Goal: Task Accomplishment & Management: Manage account settings

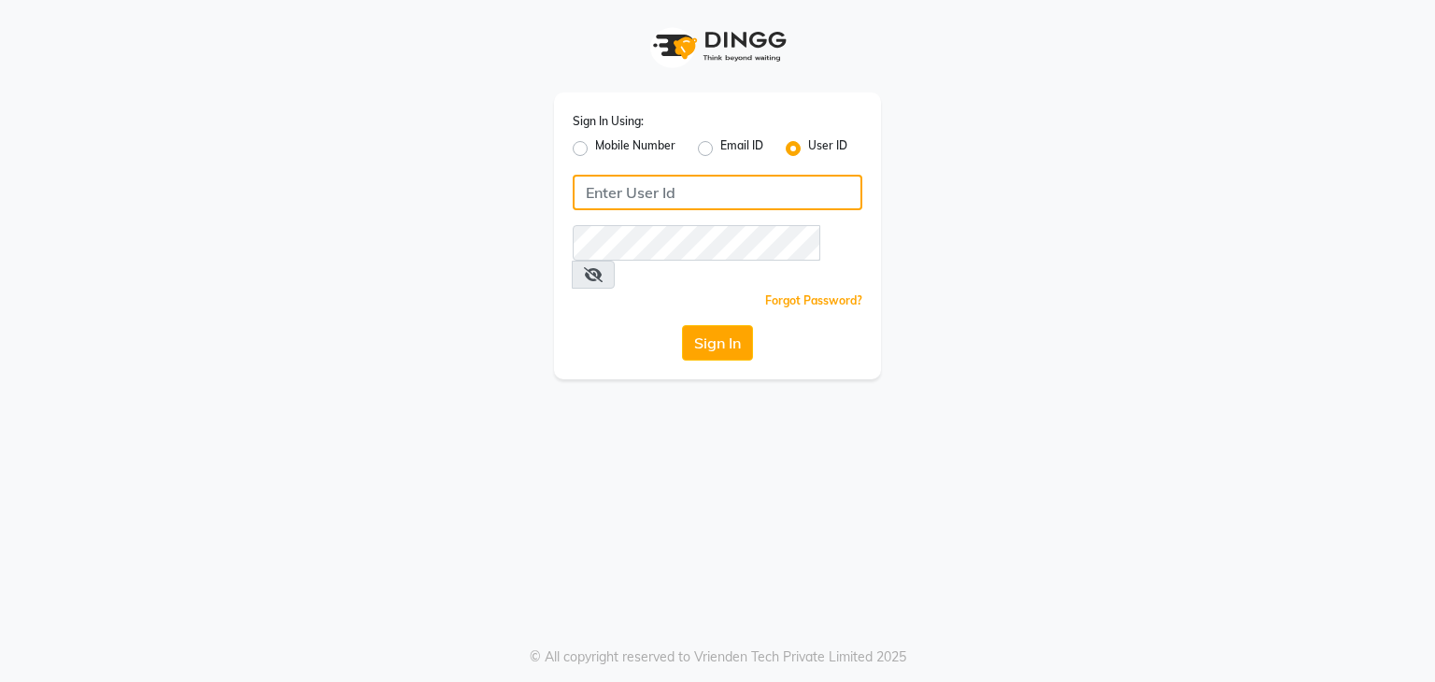
click at [647, 199] on input "Username" at bounding box center [718, 193] width 290 height 36
click at [647, 199] on input "Vogue21" at bounding box center [718, 193] width 290 height 36
type input "Vogue21"
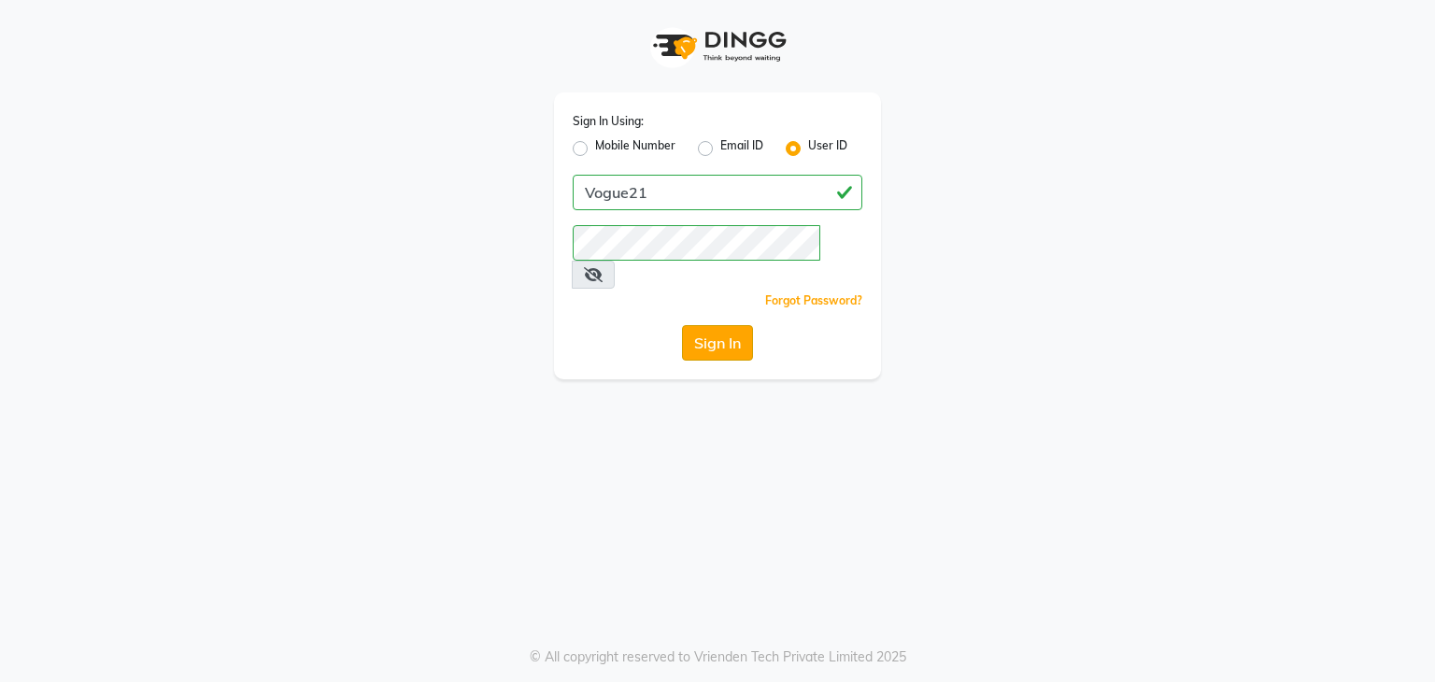
click at [691, 325] on button "Sign In" at bounding box center [717, 343] width 71 height 36
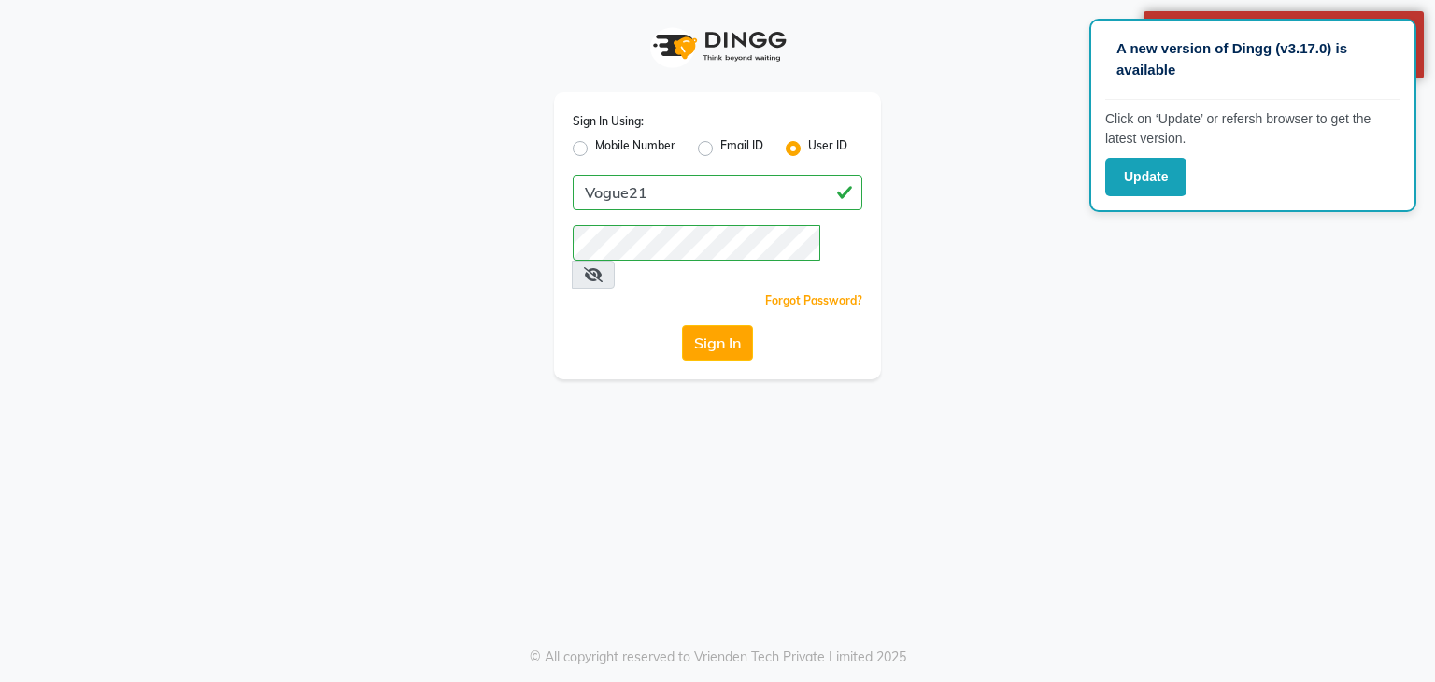
click at [603, 267] on icon at bounding box center [593, 274] width 19 height 15
click at [1092, 275] on div "Sign In Using: Mobile Number Email ID User ID Vogue21 Remember me Forgot Passwo…" at bounding box center [717, 189] width 1065 height 379
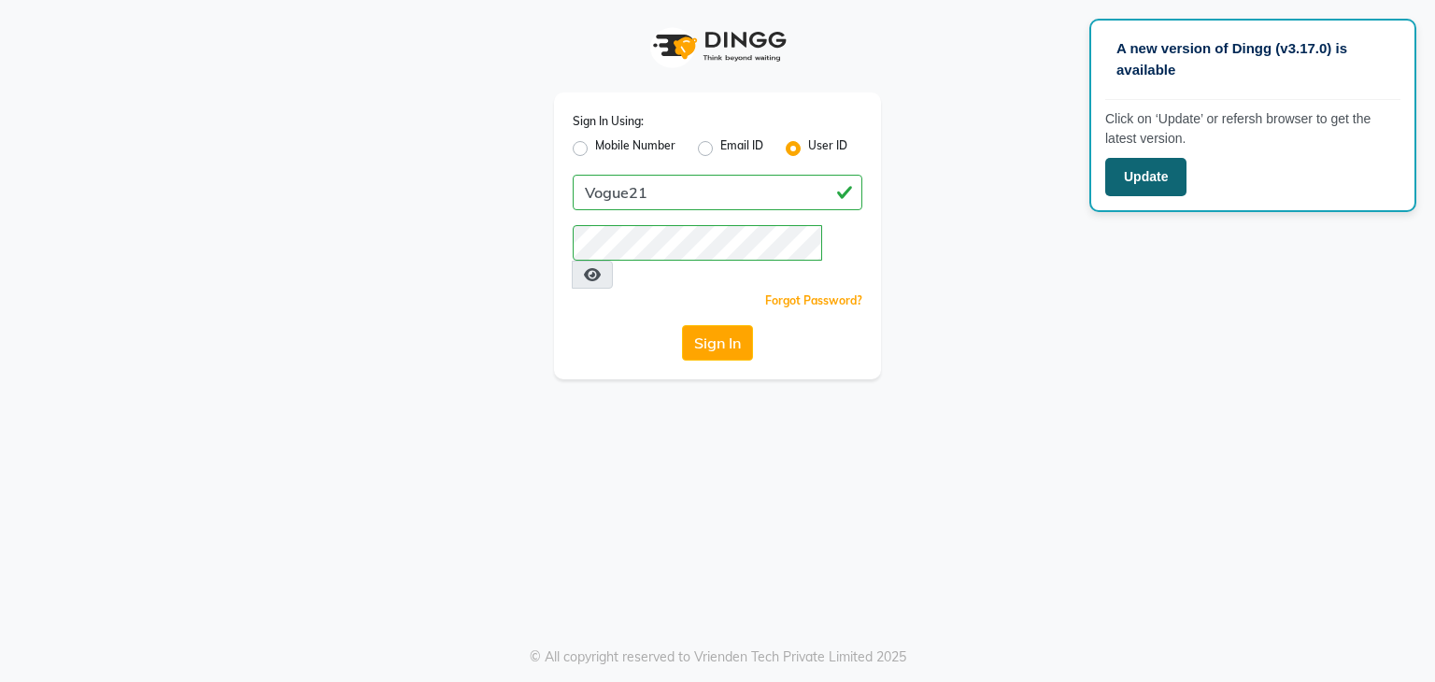
click at [1166, 164] on button "Update" at bounding box center [1145, 177] width 81 height 38
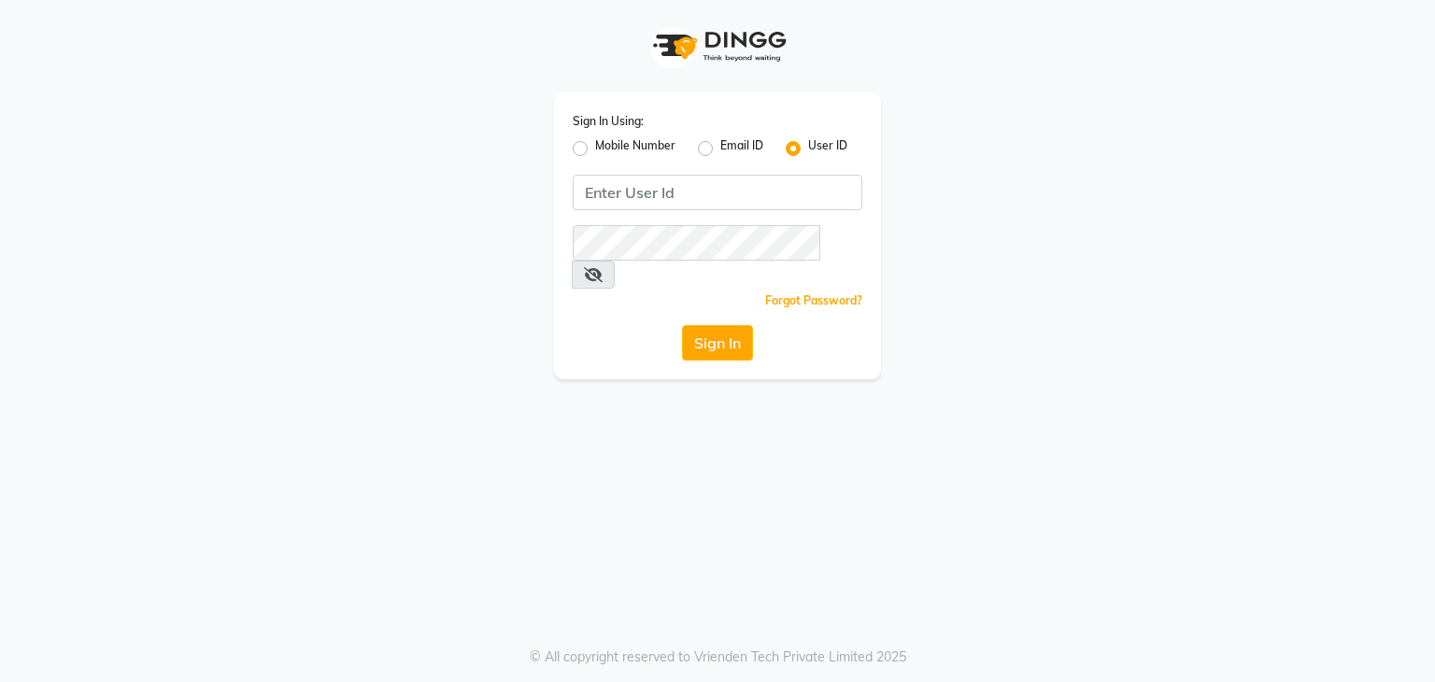
click at [595, 150] on label "Mobile Number" at bounding box center [635, 148] width 80 height 22
click at [595, 150] on input "Mobile Number" at bounding box center [601, 143] width 12 height 12
radio input "true"
radio input "false"
click at [720, 147] on label "Email ID" at bounding box center [741, 148] width 43 height 22
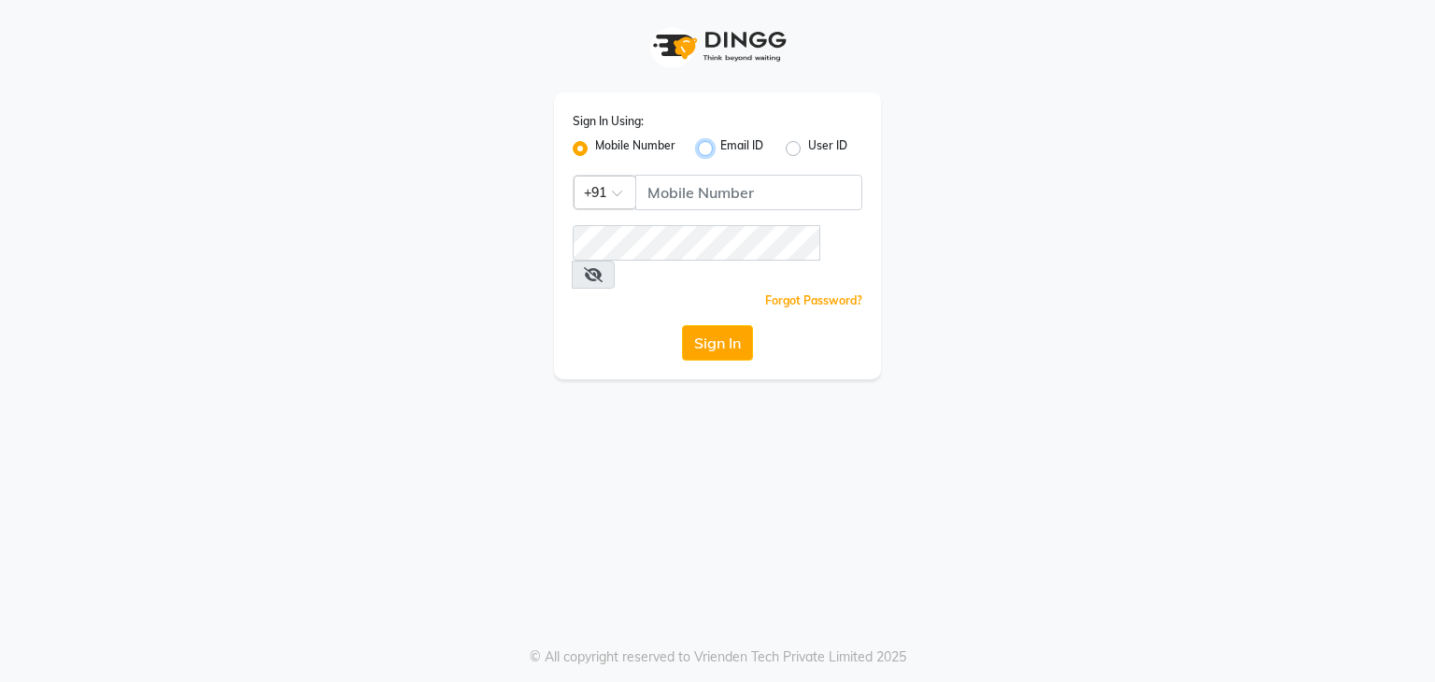
click at [720, 147] on input "Email ID" at bounding box center [726, 143] width 12 height 12
radio input "true"
radio input "false"
click at [808, 150] on label "User ID" at bounding box center [827, 148] width 39 height 22
click at [808, 150] on input "User ID" at bounding box center [814, 143] width 12 height 12
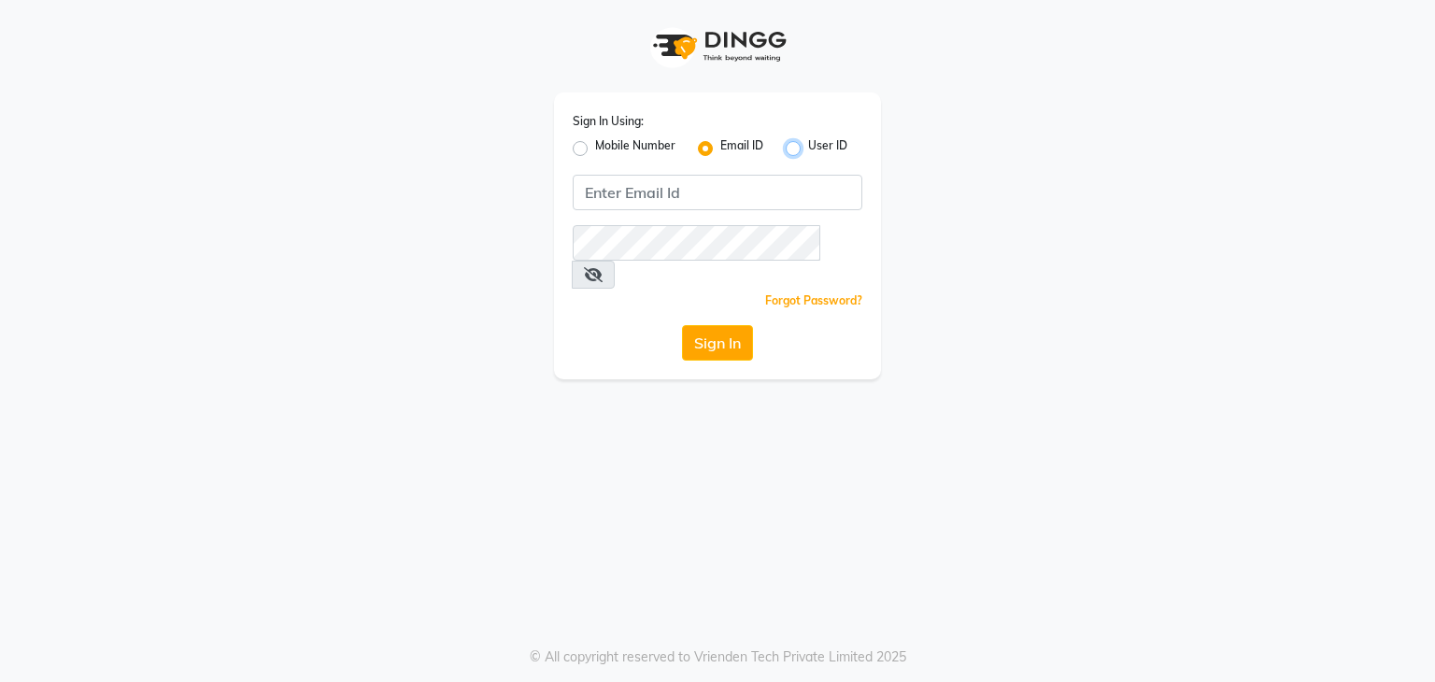
radio input "true"
radio input "false"
click at [808, 150] on label "User ID" at bounding box center [827, 148] width 39 height 22
click at [808, 150] on input "User ID" at bounding box center [814, 143] width 12 height 12
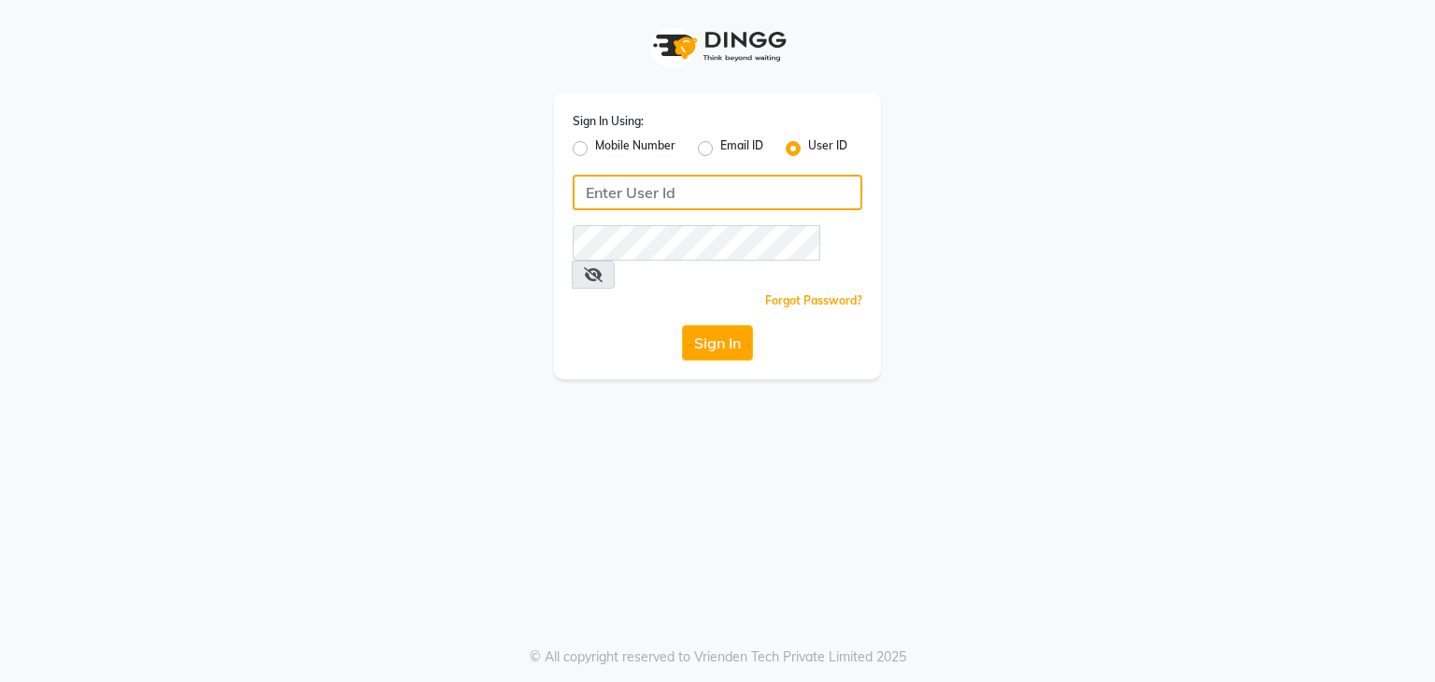
click at [710, 194] on input "Username" at bounding box center [718, 193] width 290 height 36
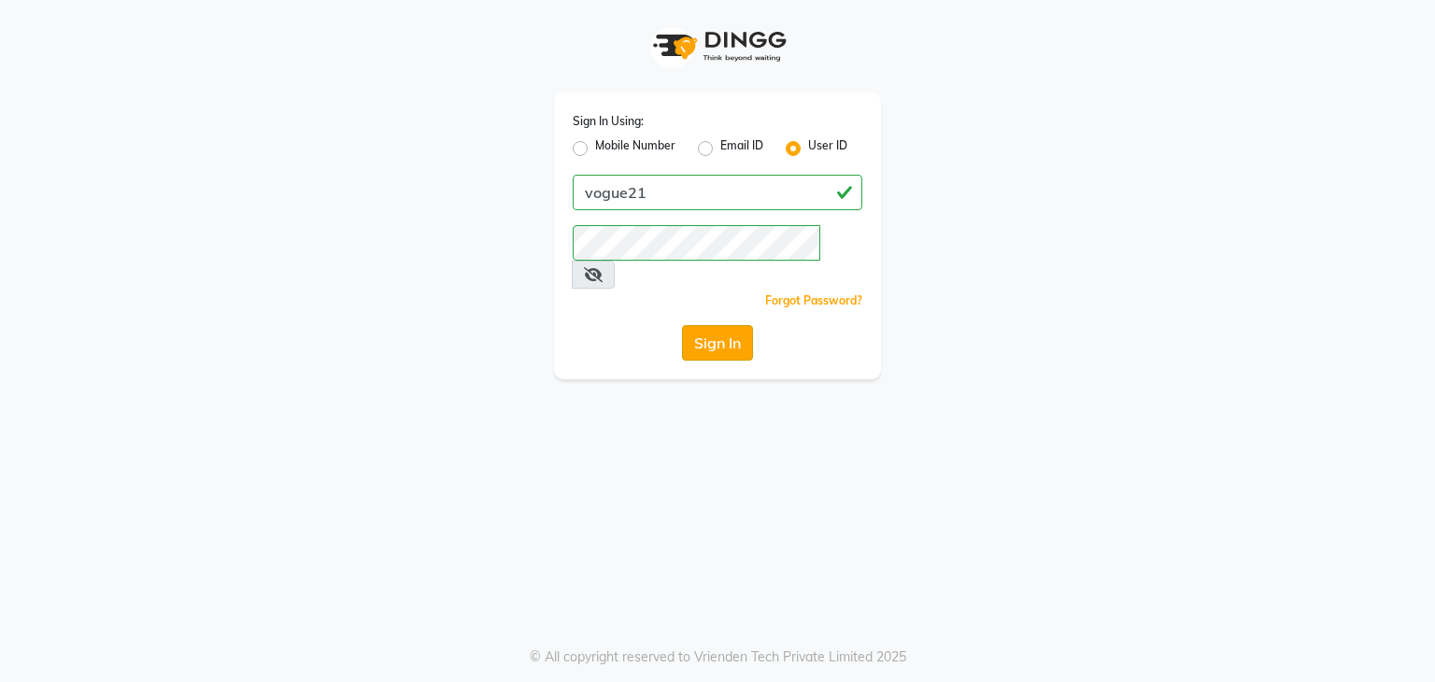
click at [696, 325] on button "Sign In" at bounding box center [717, 343] width 71 height 36
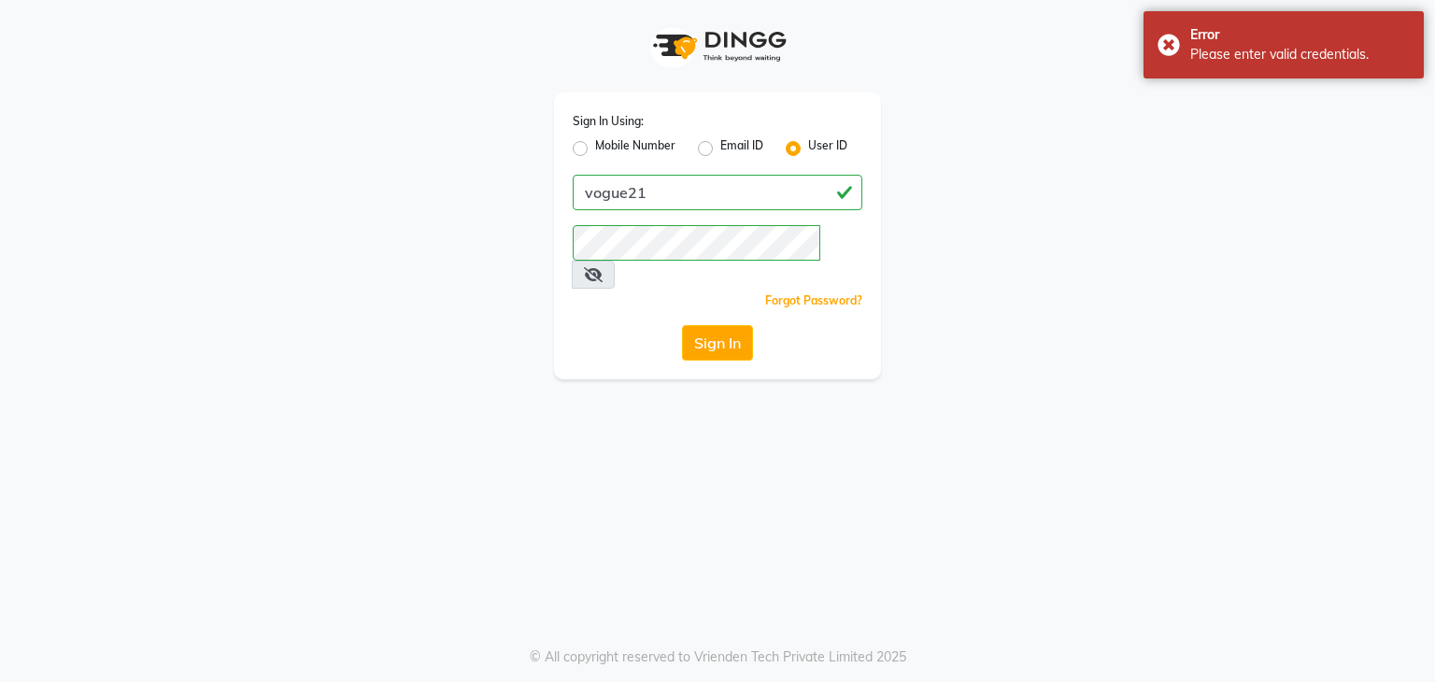
click at [603, 267] on icon at bounding box center [593, 274] width 19 height 15
click at [802, 198] on input "vogue21" at bounding box center [718, 193] width 290 height 36
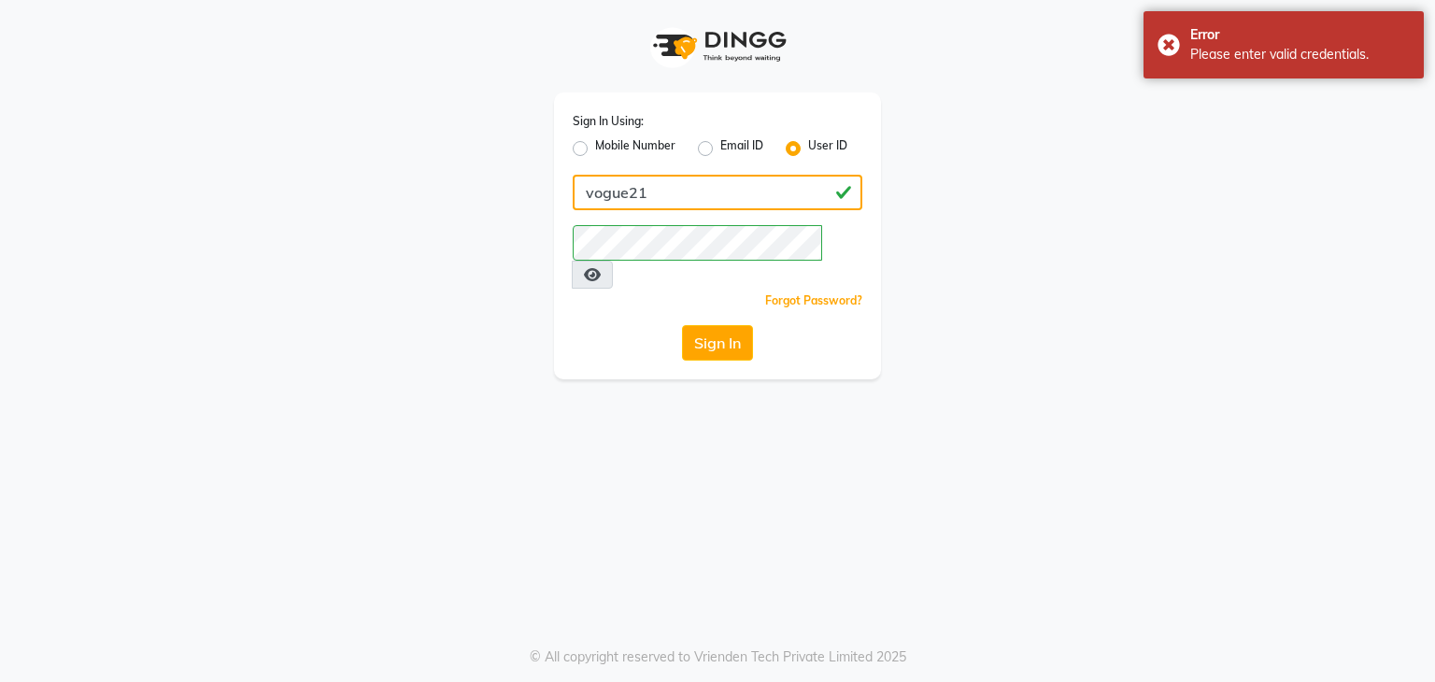
click at [802, 198] on input "vogue21" at bounding box center [718, 193] width 290 height 36
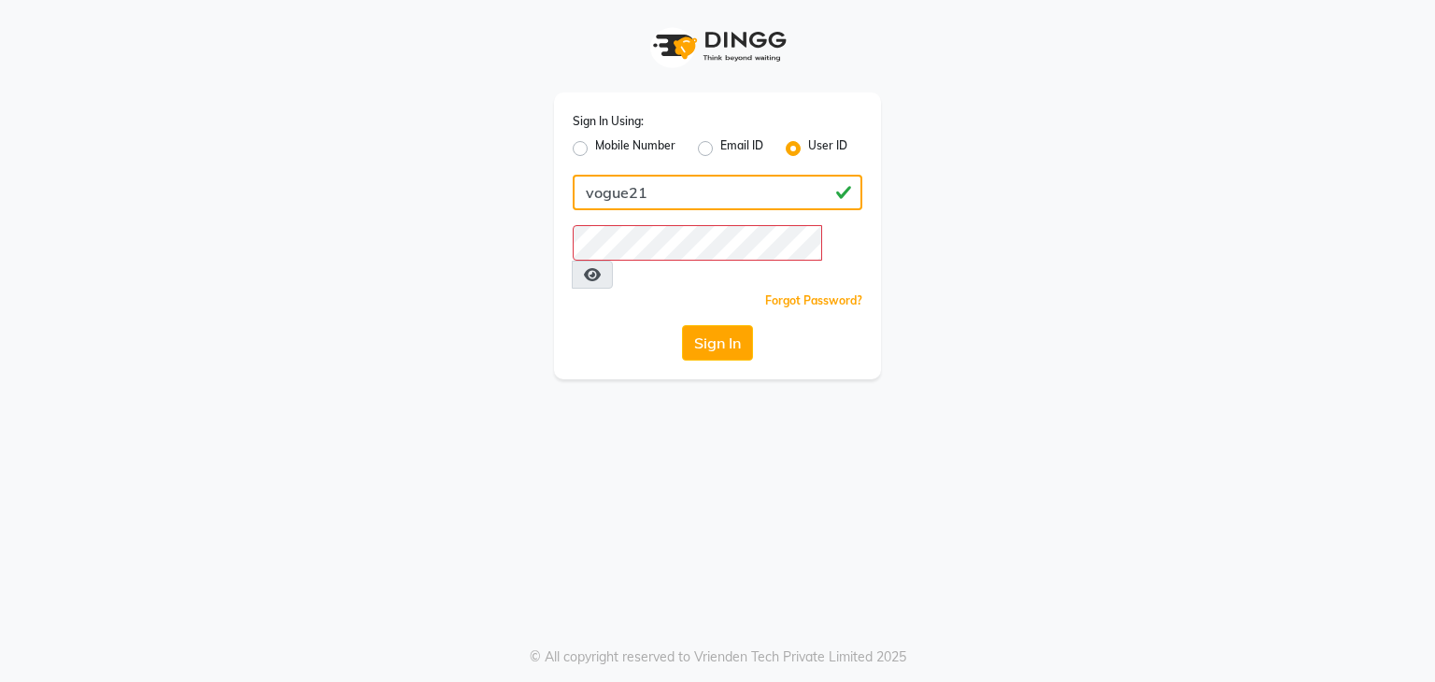
click at [652, 208] on input "vogue21" at bounding box center [718, 193] width 290 height 36
type input "v"
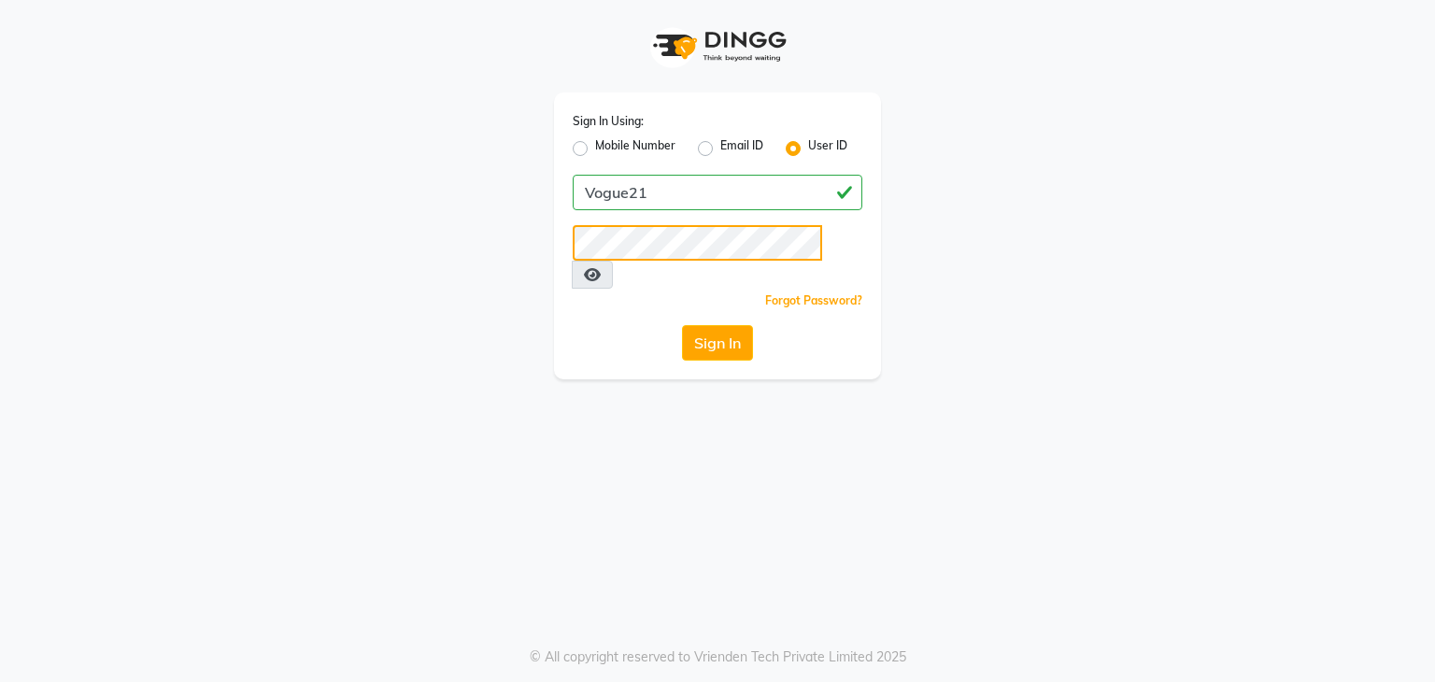
click at [682, 325] on button "Sign In" at bounding box center [717, 343] width 71 height 36
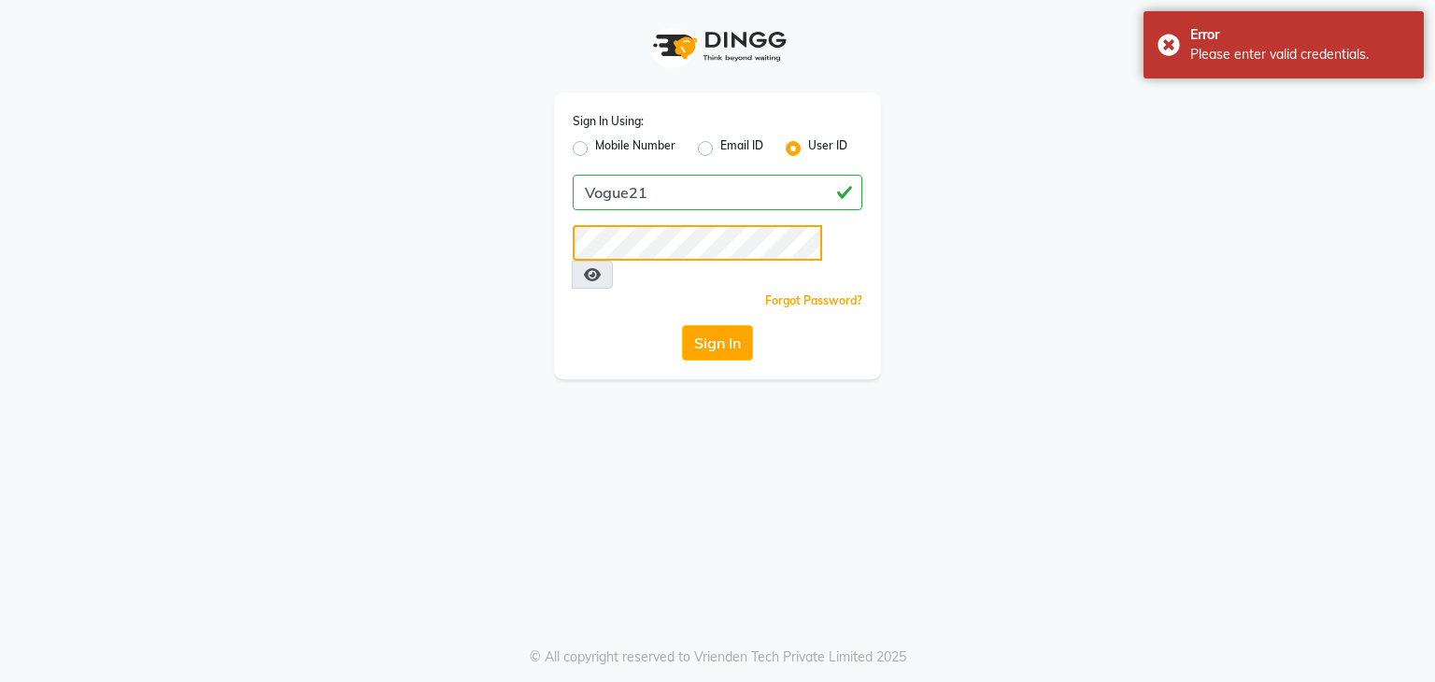
click at [682, 325] on button "Sign In" at bounding box center [717, 343] width 71 height 36
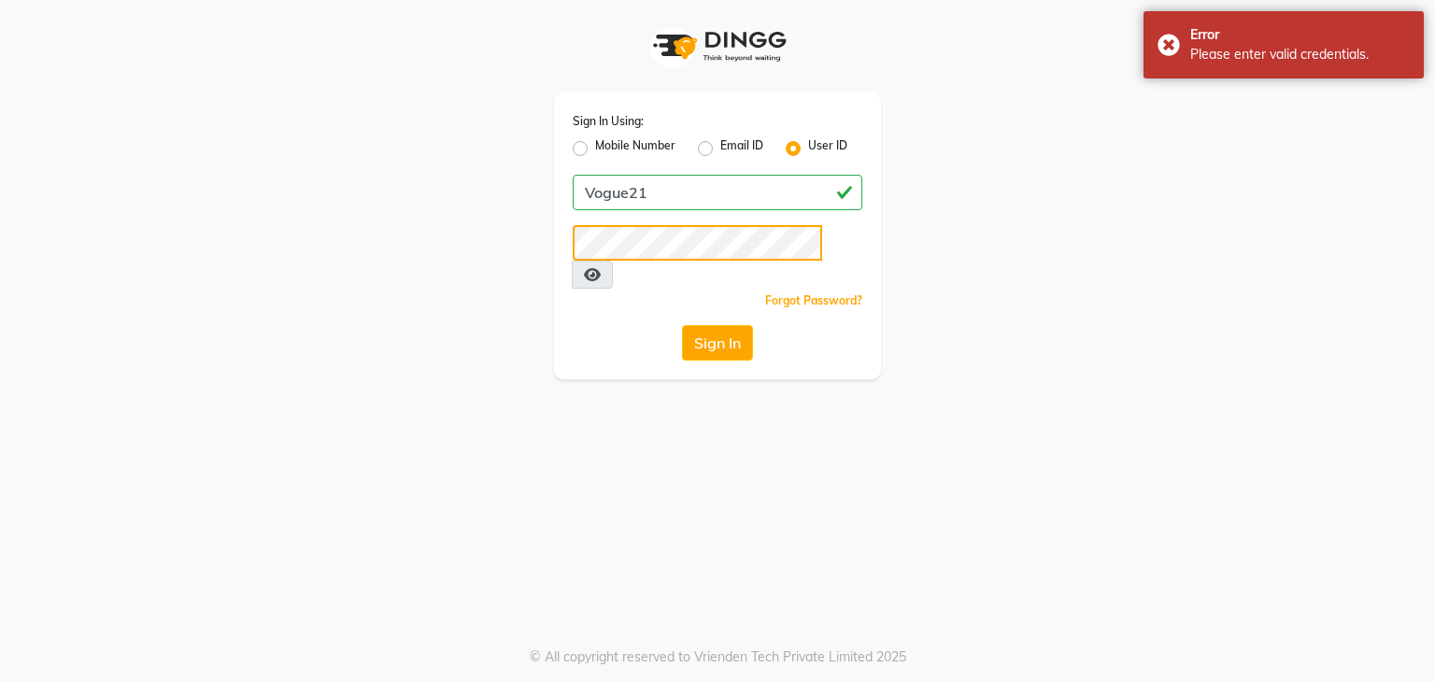
click at [682, 325] on button "Sign In" at bounding box center [717, 343] width 71 height 36
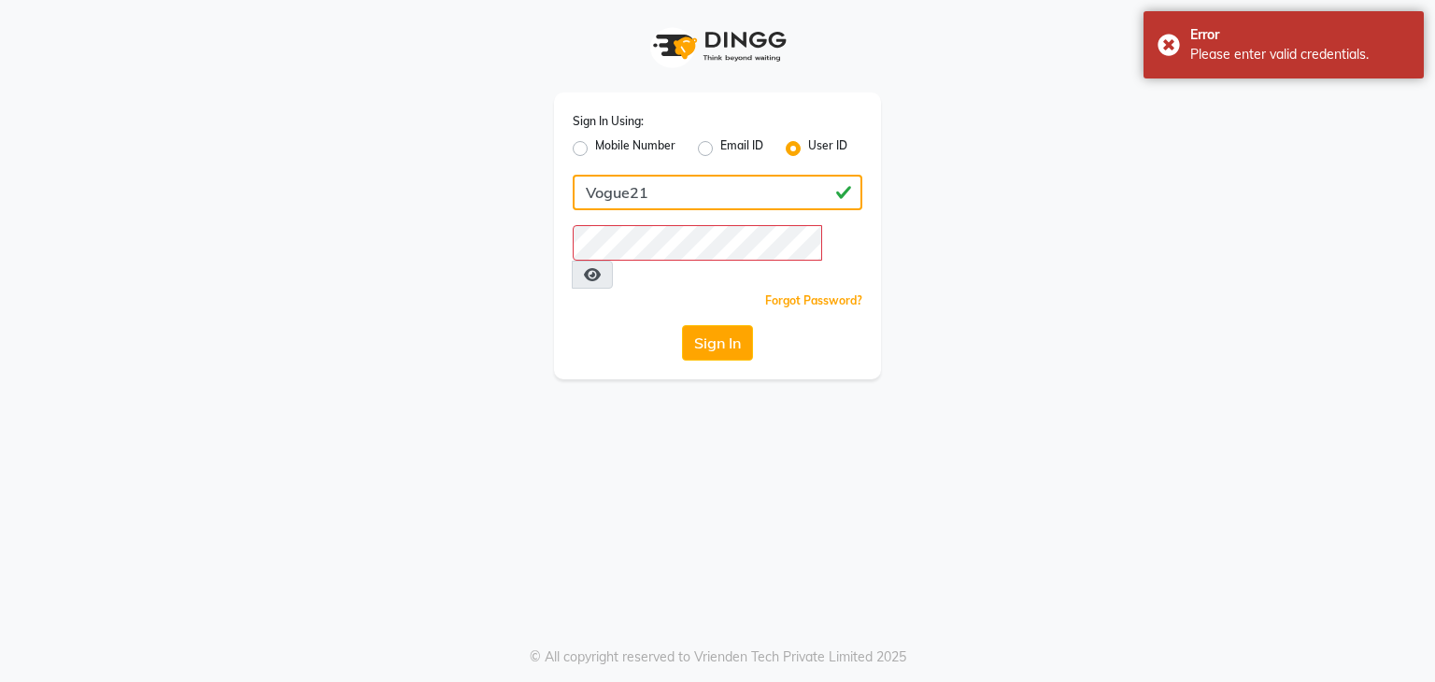
click at [670, 192] on input "Vogue21" at bounding box center [718, 193] width 290 height 36
type input "V"
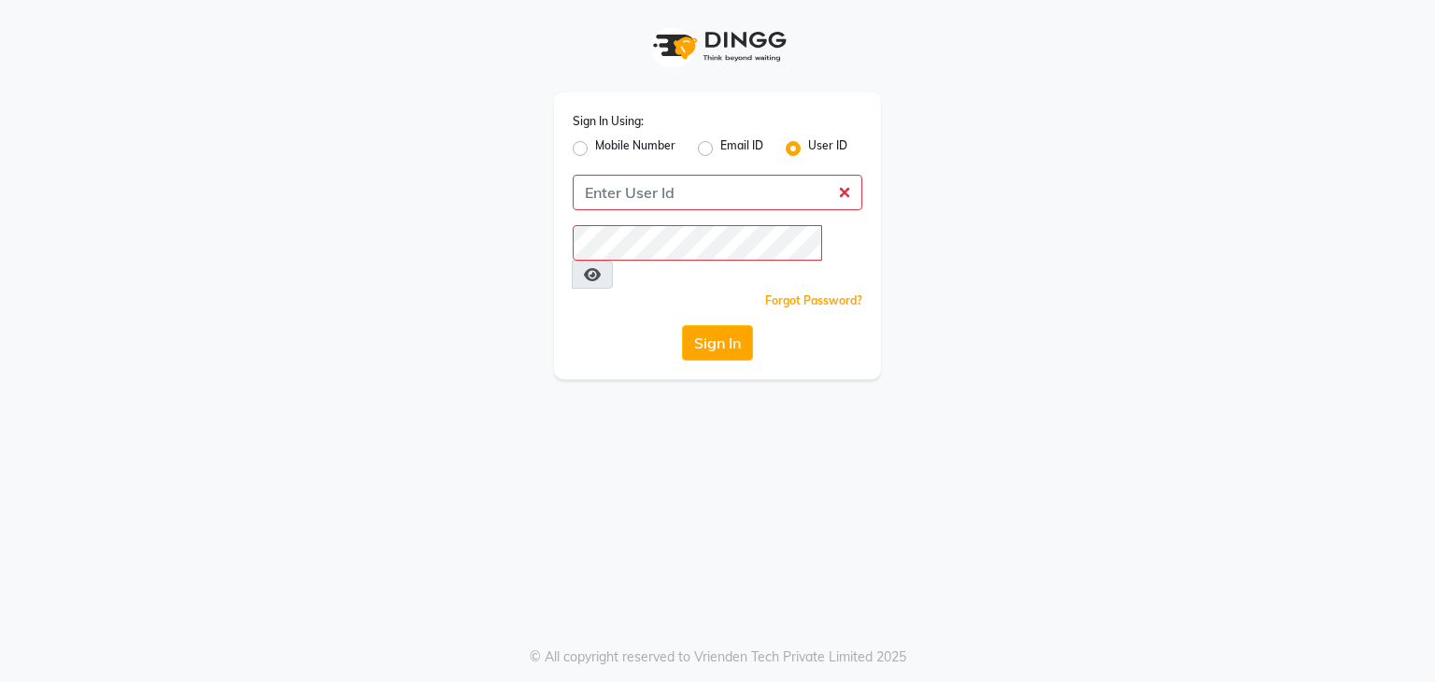
click at [595, 143] on label "Mobile Number" at bounding box center [635, 148] width 80 height 22
click at [595, 143] on input "Mobile Number" at bounding box center [601, 143] width 12 height 12
radio input "true"
radio input "false"
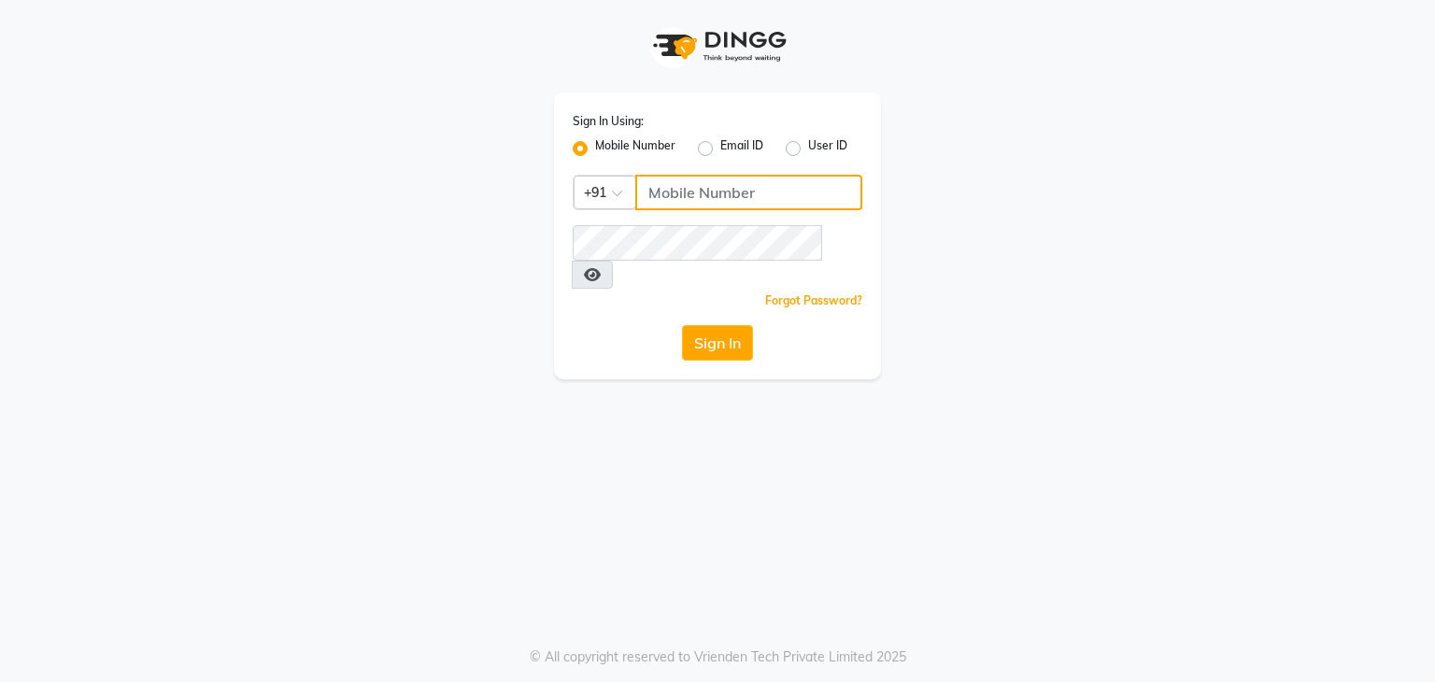
click at [788, 191] on input "Username" at bounding box center [748, 193] width 227 height 36
type input "8755555546"
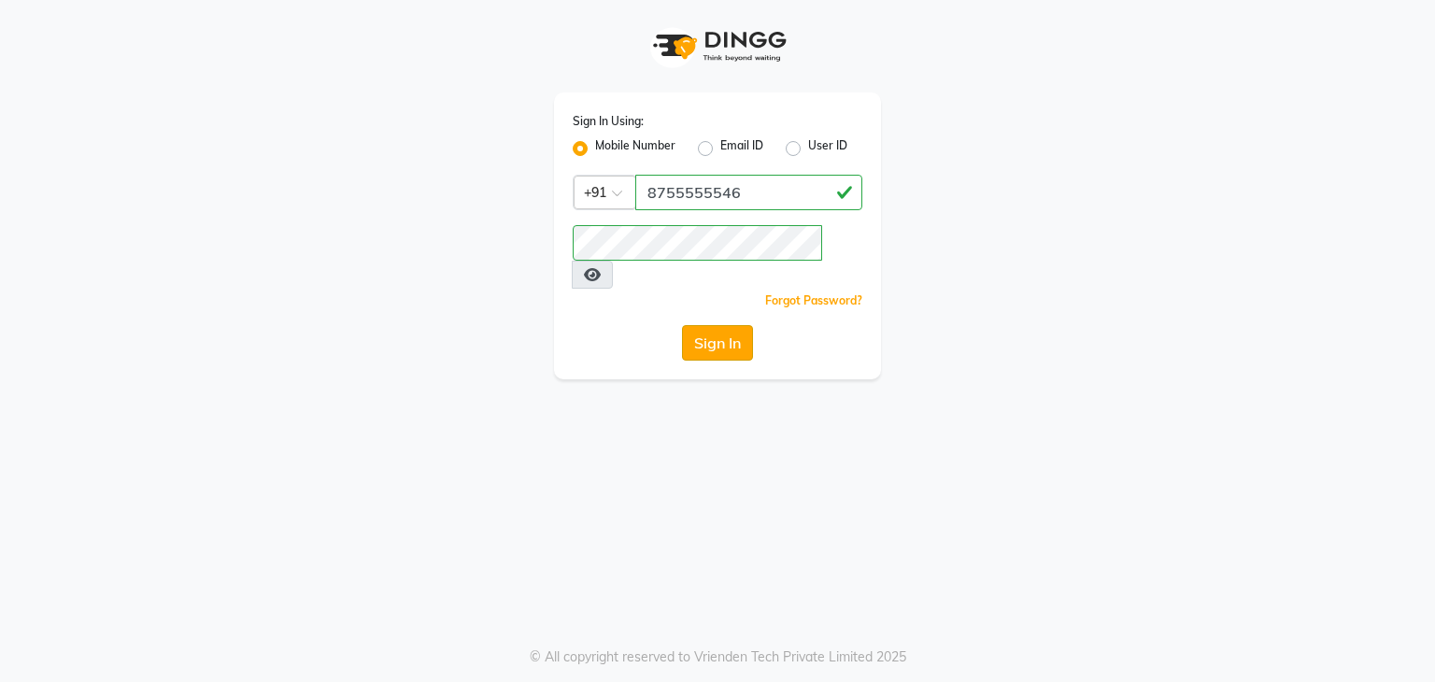
click at [713, 325] on button "Sign In" at bounding box center [717, 343] width 71 height 36
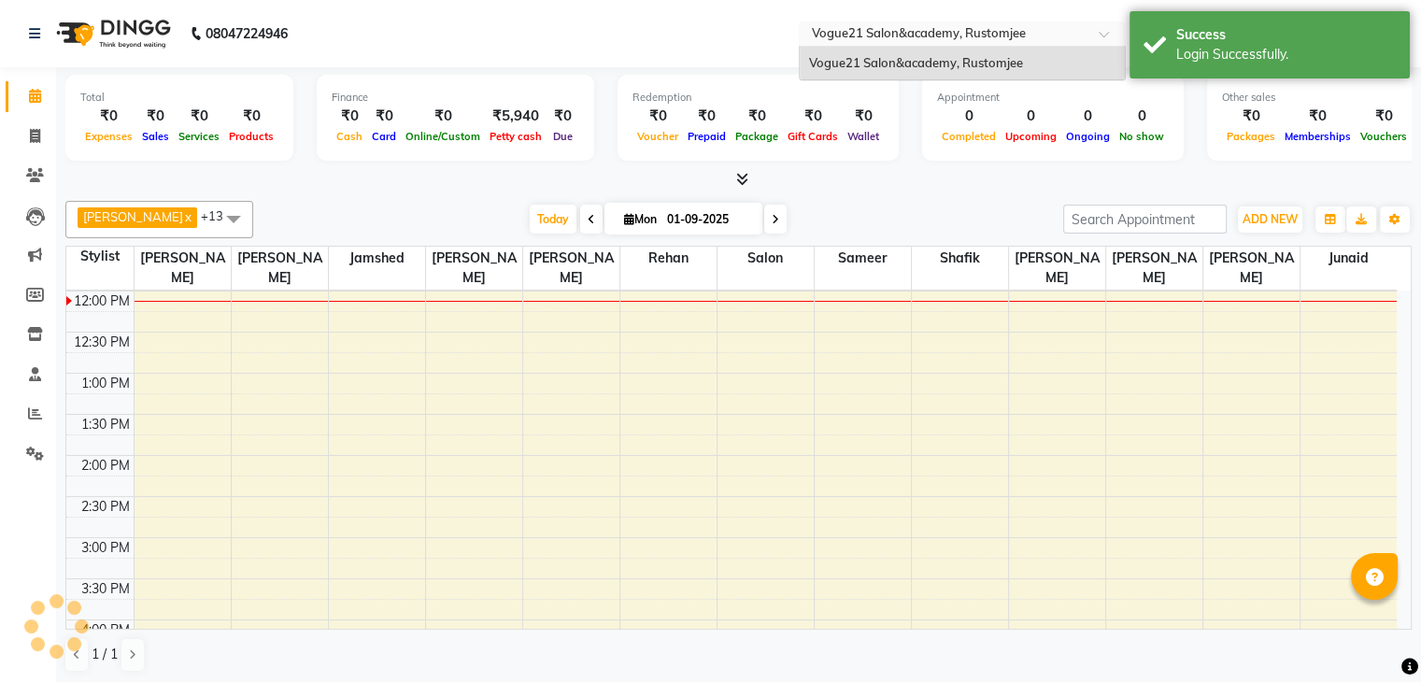
scroll to position [246, 0]
click at [1035, 42] on input "text" at bounding box center [943, 35] width 271 height 19
click at [1022, 30] on input "text" at bounding box center [943, 35] width 271 height 19
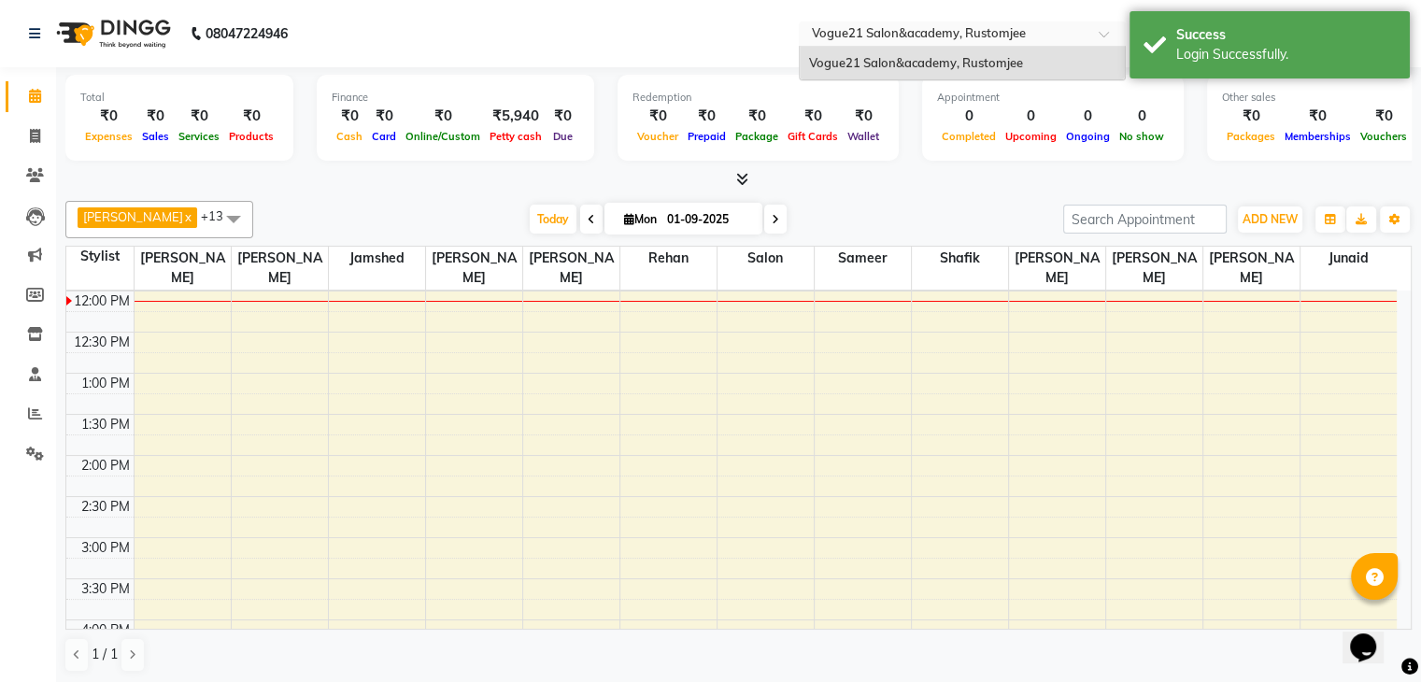
click at [1022, 30] on input "text" at bounding box center [943, 35] width 271 height 19
click at [1051, 21] on div "Select Location × Vogue21 Salon&academy, Rustomjee" at bounding box center [962, 33] width 327 height 25
